Goal: Navigation & Orientation: Find specific page/section

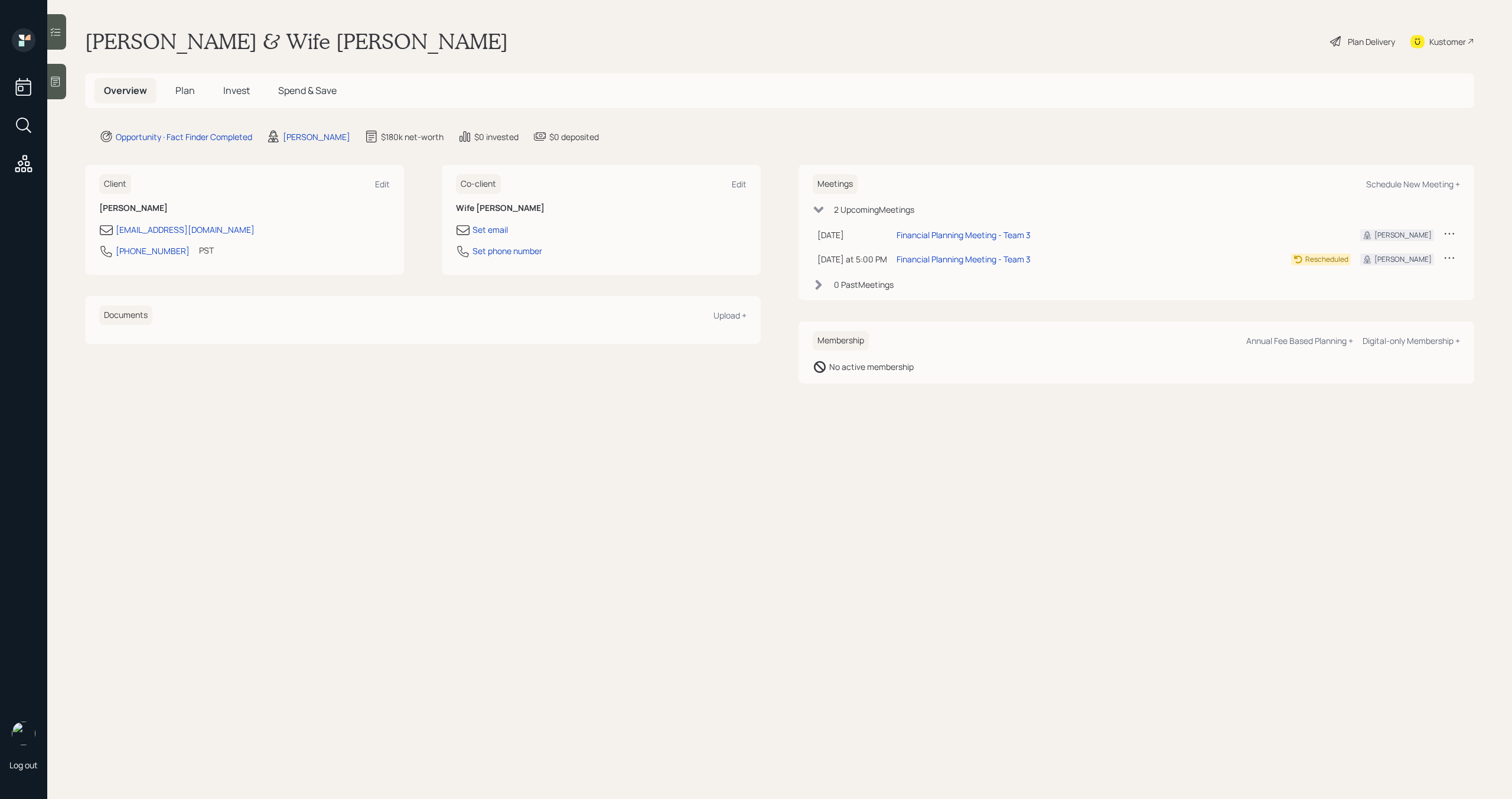
click at [186, 94] on span "Plan" at bounding box center [186, 90] width 20 height 13
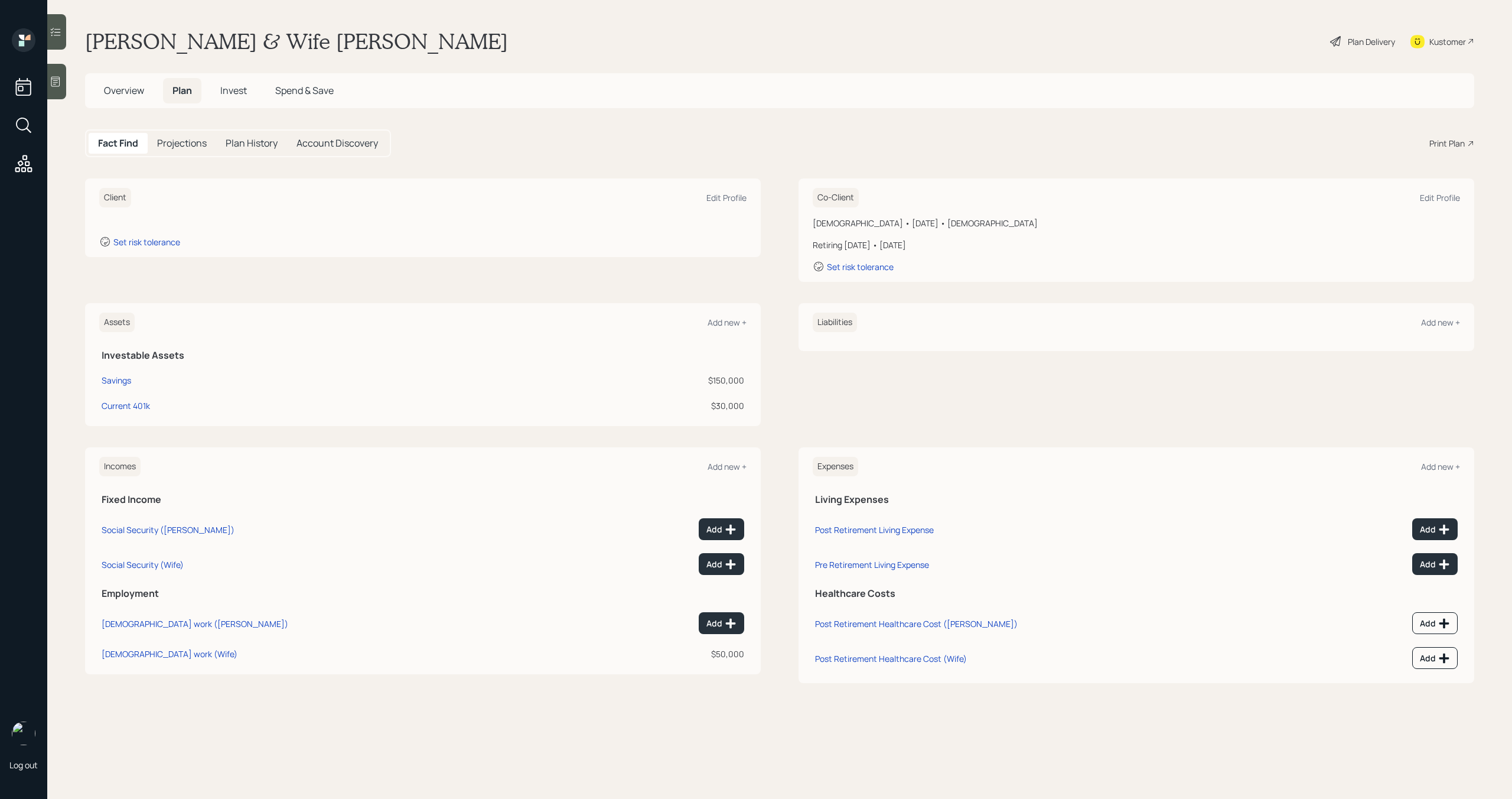
click at [242, 86] on span "Invest" at bounding box center [234, 90] width 27 height 13
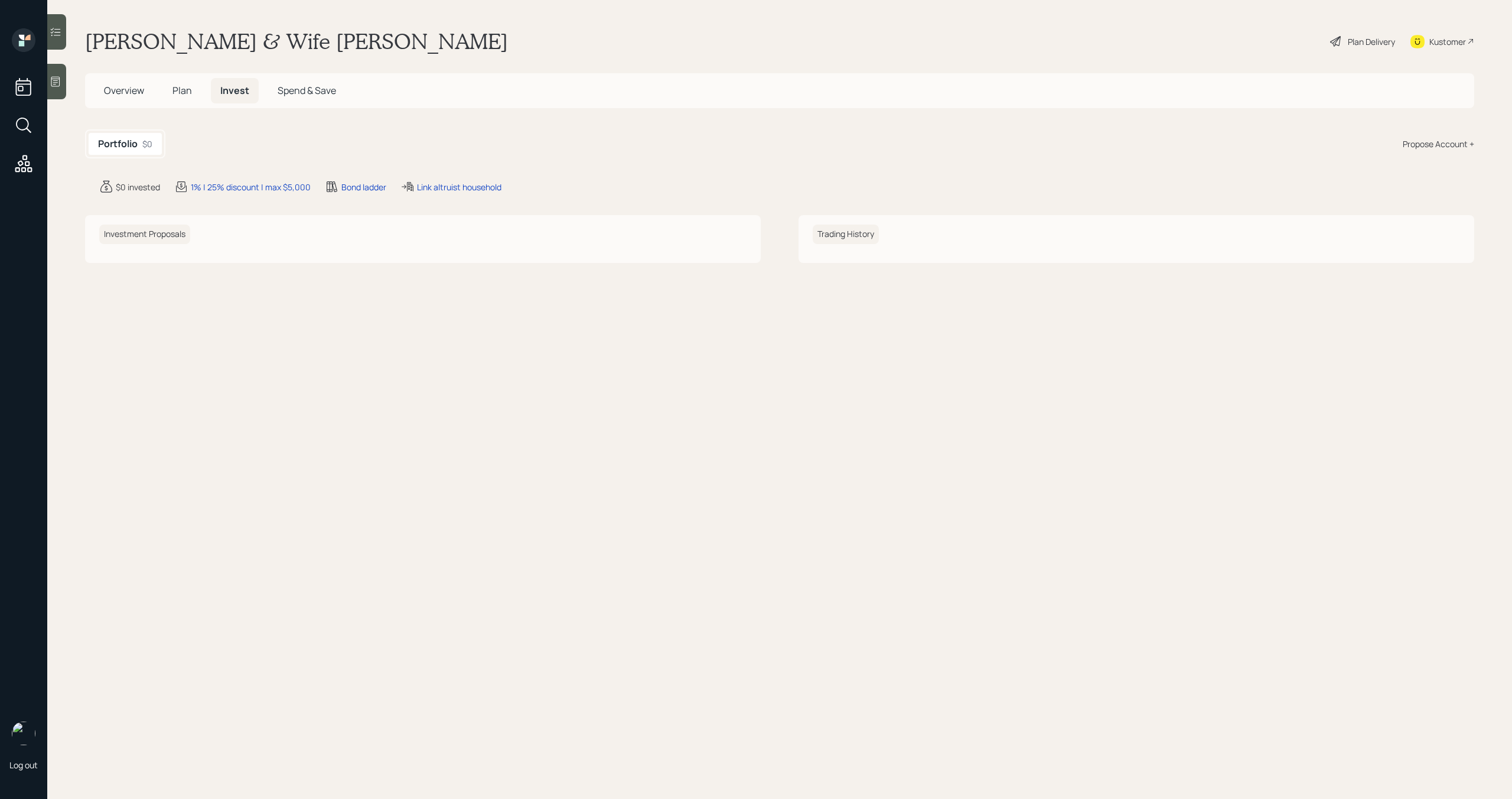
click at [147, 94] on h5 "Overview" at bounding box center [123, 91] width 59 height 26
